Goal: Communication & Community: Answer question/provide support

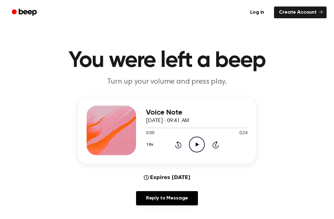
click at [198, 157] on div "Voice Note October 4, 2024 · 09:41 AM 0:00 0:24 Your browser does not support t…" at bounding box center [167, 130] width 178 height 67
click at [194, 145] on icon "Play Audio" at bounding box center [197, 145] width 16 height 16
click at [198, 138] on icon "Play Audio" at bounding box center [197, 145] width 16 height 16
click at [198, 142] on icon "Play Audio" at bounding box center [197, 145] width 16 height 16
click at [194, 148] on icon "Play Audio" at bounding box center [197, 145] width 16 height 16
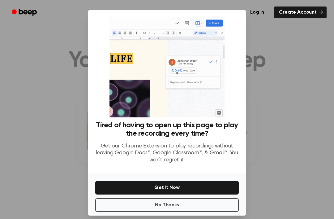
click at [197, 212] on button "No Thanks" at bounding box center [167, 205] width 144 height 14
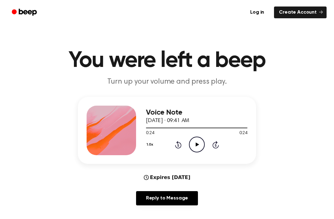
click at [199, 146] on icon "Play Audio" at bounding box center [197, 145] width 16 height 16
click at [193, 146] on icon "Play Audio" at bounding box center [197, 145] width 16 height 16
click at [173, 193] on link "Reply to Message" at bounding box center [167, 198] width 62 height 14
click at [197, 144] on icon at bounding box center [197, 144] width 3 height 4
click at [200, 142] on icon "Play Audio" at bounding box center [197, 145] width 16 height 16
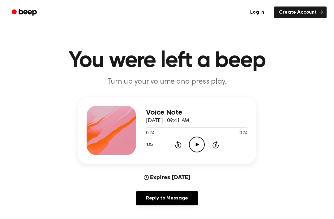
click at [187, 137] on div "1.0x Rewind 5 seconds Play Audio Skip 5 seconds" at bounding box center [197, 145] width 102 height 16
click at [195, 148] on icon "Play Audio" at bounding box center [197, 145] width 16 height 16
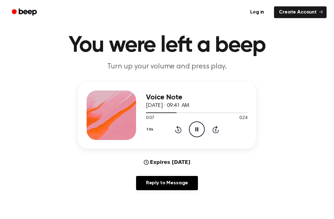
scroll to position [24, 0]
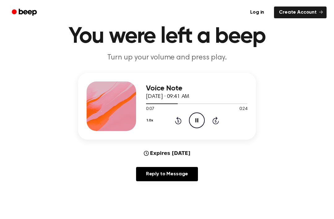
click at [203, 122] on icon "Pause Audio" at bounding box center [197, 120] width 16 height 16
click at [176, 123] on icon at bounding box center [178, 120] width 7 height 7
click at [174, 124] on div "1.0x Rewind 5 seconds Play Audio Skip 5 seconds" at bounding box center [197, 120] width 102 height 16
click at [198, 121] on icon "Play Audio" at bounding box center [197, 120] width 16 height 16
click at [201, 122] on icon "Pause Audio" at bounding box center [197, 120] width 16 height 16
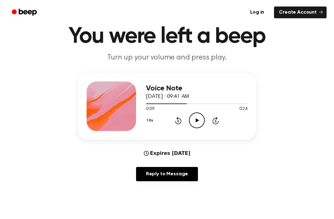
click at [147, 124] on button "1.0x" at bounding box center [150, 120] width 9 height 11
click at [169, 124] on div "1.0x Rewind 5 seconds Play Audio Skip 5 seconds" at bounding box center [197, 120] width 102 height 16
click at [180, 122] on icon "Rewind 5 seconds" at bounding box center [178, 120] width 7 height 8
click at [182, 125] on div "1.0x Rewind 5 seconds Play Audio Skip 5 seconds" at bounding box center [197, 120] width 102 height 16
click at [177, 121] on icon "Rewind 5 seconds" at bounding box center [178, 120] width 7 height 8
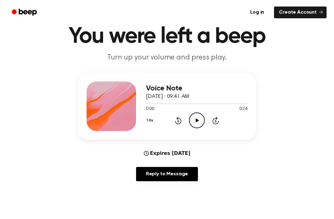
click at [178, 123] on icon "Rewind 5 seconds" at bounding box center [178, 120] width 7 height 8
click at [201, 119] on icon "Play Audio" at bounding box center [197, 120] width 16 height 16
click at [217, 175] on div "Reply to Message" at bounding box center [167, 176] width 178 height 19
click at [211, 219] on main "You were left a beep Turn up your volume and press play. Voice Note October 4, …" at bounding box center [167, 175] width 334 height 399
click at [188, 123] on div "1.0x Rewind 5 seconds Pause Audio Skip 5 seconds" at bounding box center [197, 120] width 102 height 16
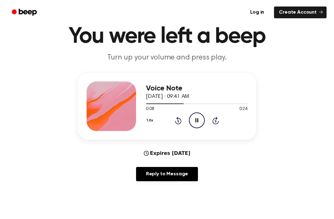
click at [203, 125] on icon "Pause Audio" at bounding box center [197, 120] width 16 height 16
click at [196, 123] on icon "Play Audio" at bounding box center [197, 120] width 16 height 16
